Goal: Information Seeking & Learning: Learn about a topic

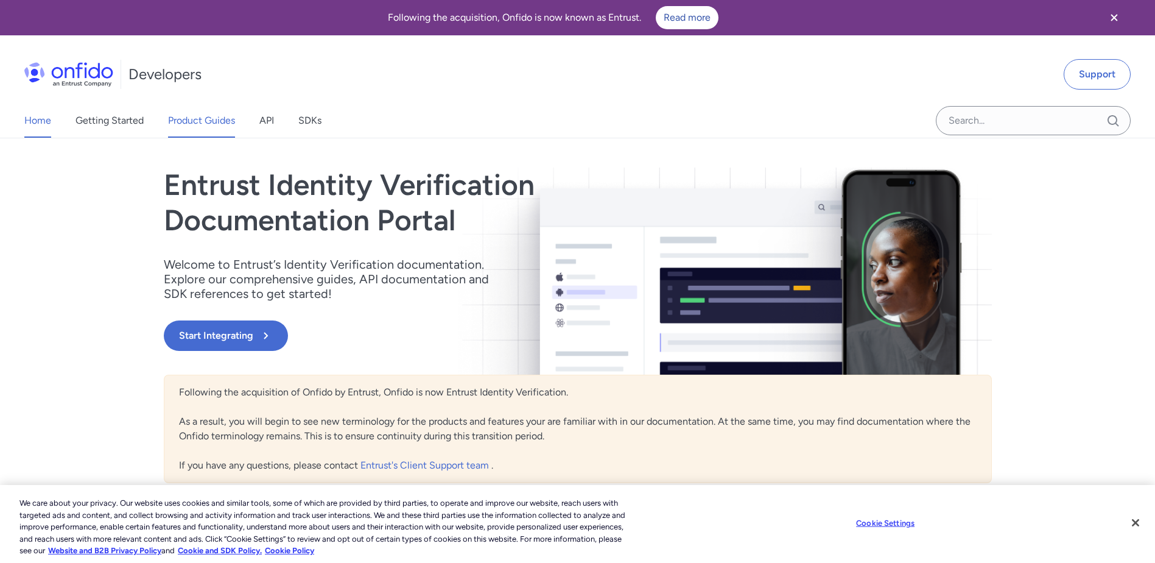
click at [200, 116] on link "Product Guides" at bounding box center [201, 121] width 67 height 34
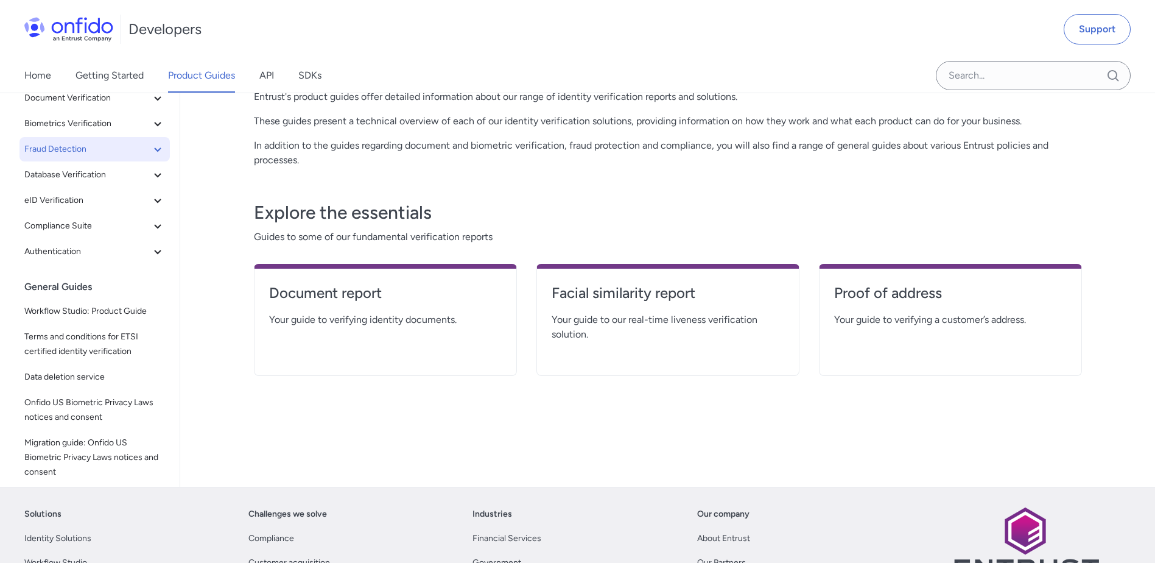
click at [150, 147] on icon at bounding box center [157, 149] width 15 height 15
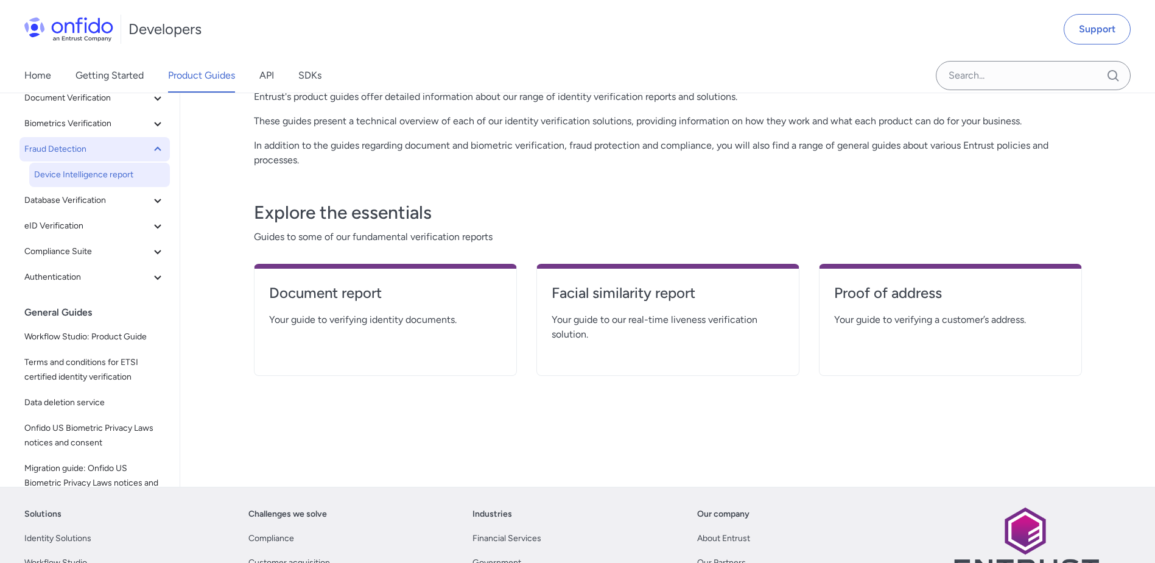
click at [111, 172] on span "Device Intelligence report" at bounding box center [99, 174] width 131 height 15
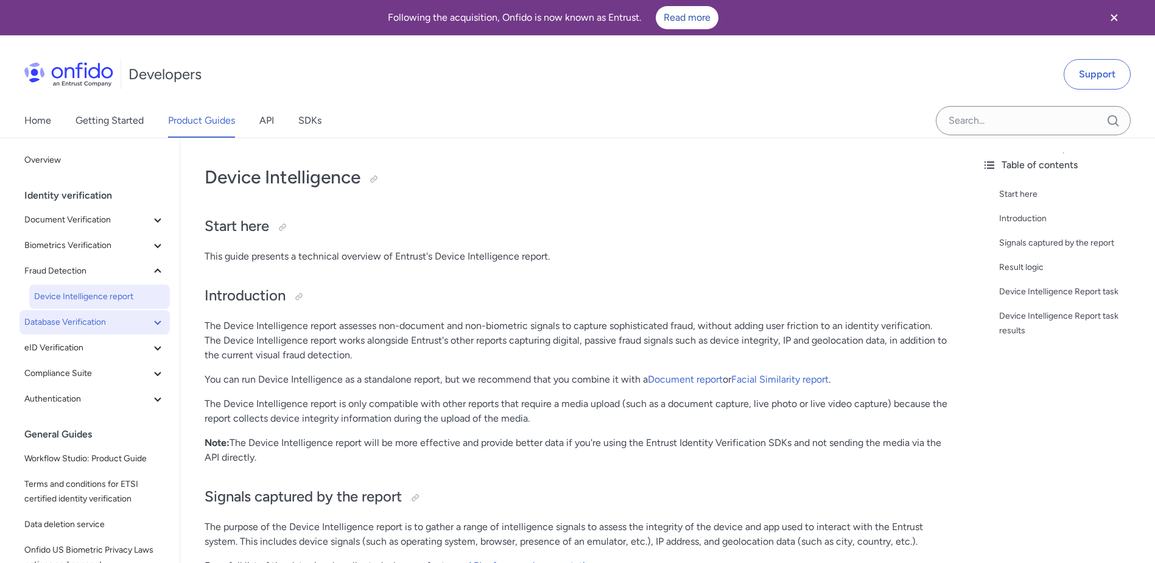
click at [111, 319] on span "Database Verification" at bounding box center [87, 322] width 126 height 15
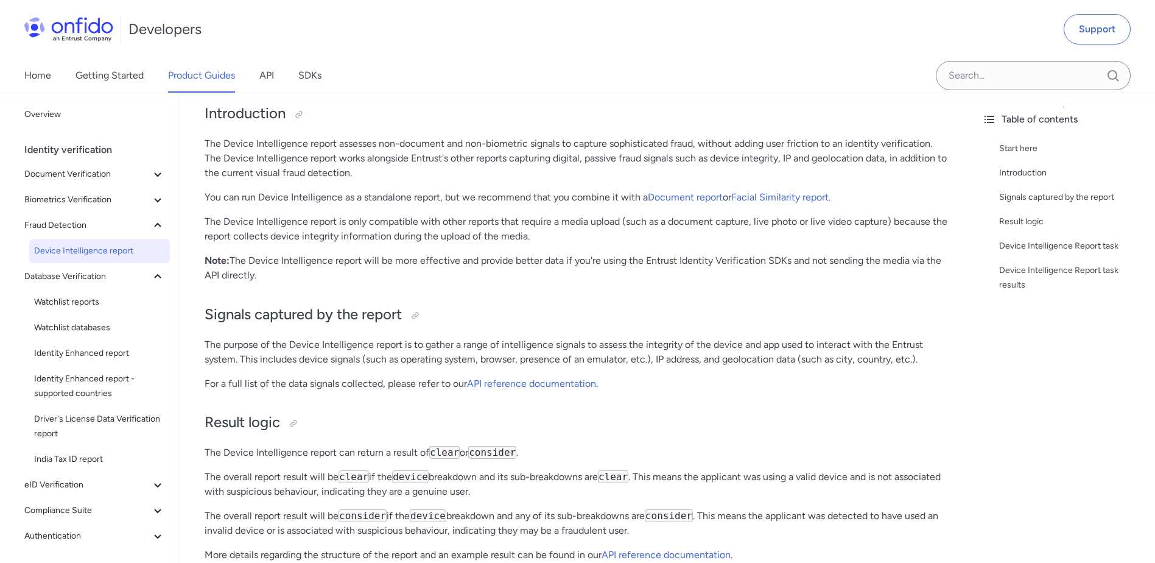
scroll to position [183, 0]
click at [515, 379] on link "API reference documentation" at bounding box center [531, 383] width 129 height 12
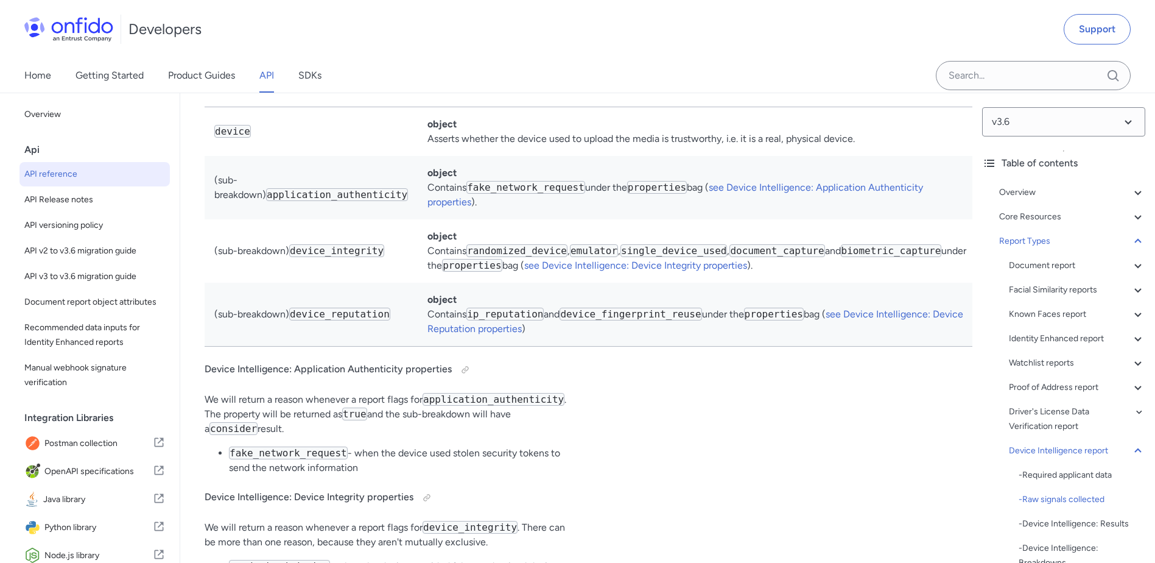
scroll to position [84956, 0]
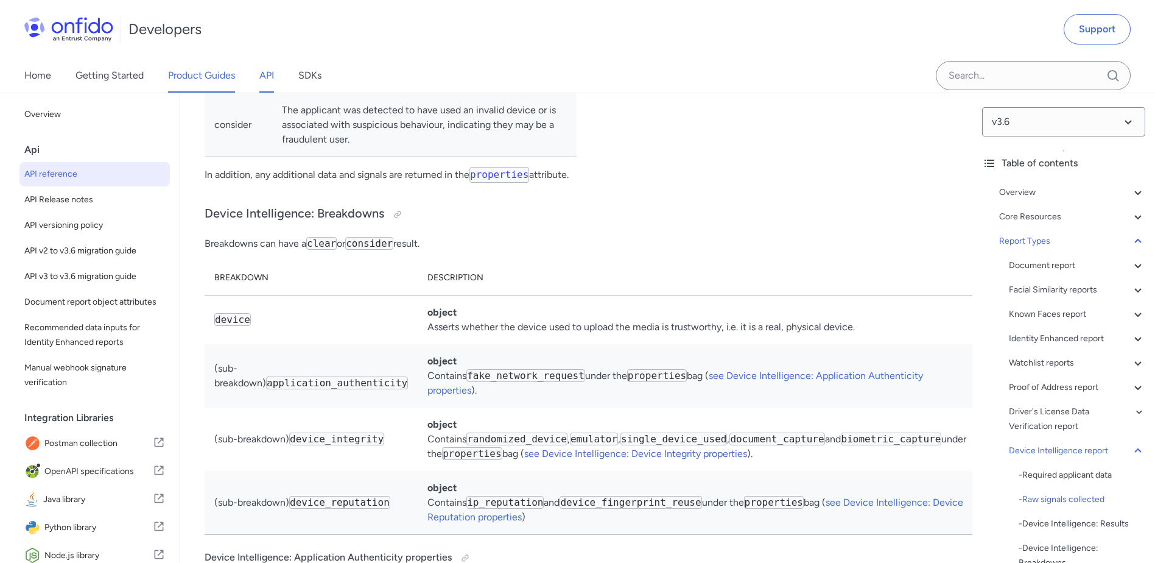
click at [217, 75] on link "Product Guides" at bounding box center [201, 75] width 67 height 34
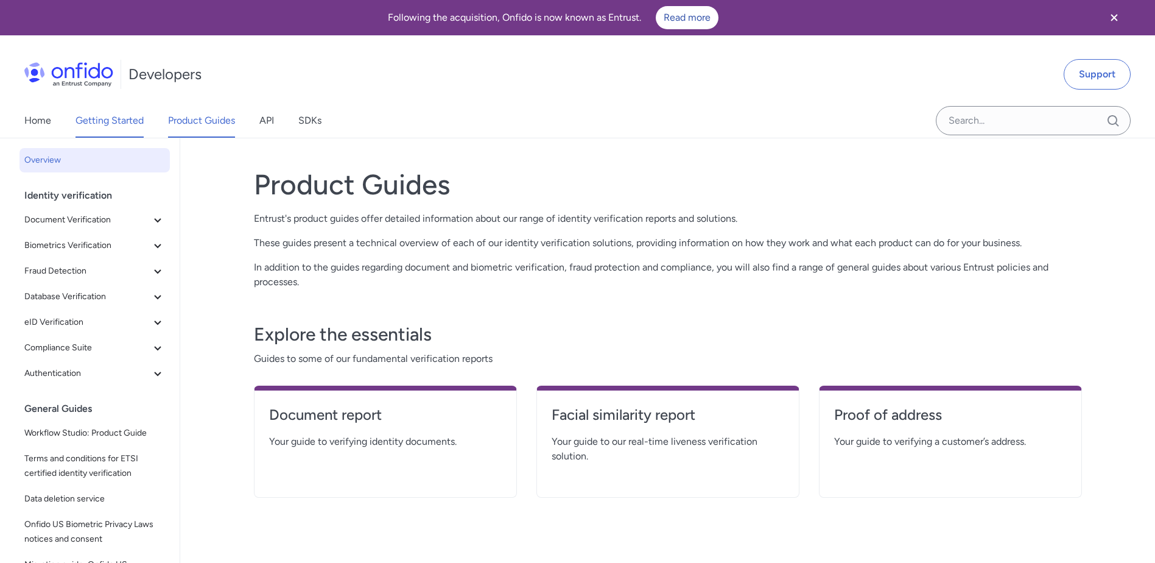
click at [104, 117] on link "Getting Started" at bounding box center [110, 121] width 68 height 34
